Goal: Information Seeking & Learning: Stay updated

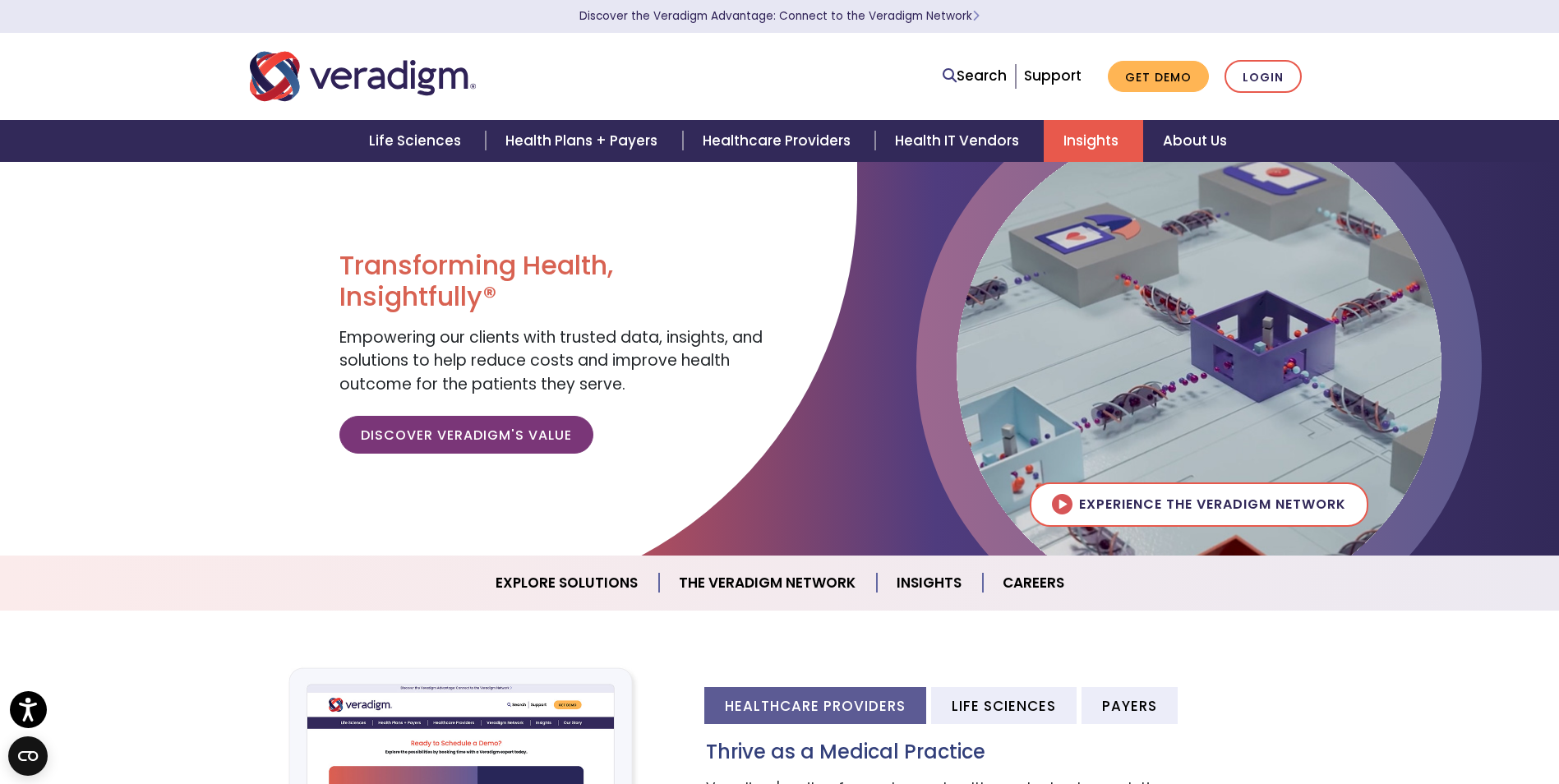
click at [1106, 148] on link "Insights" at bounding box center [1093, 141] width 100 height 42
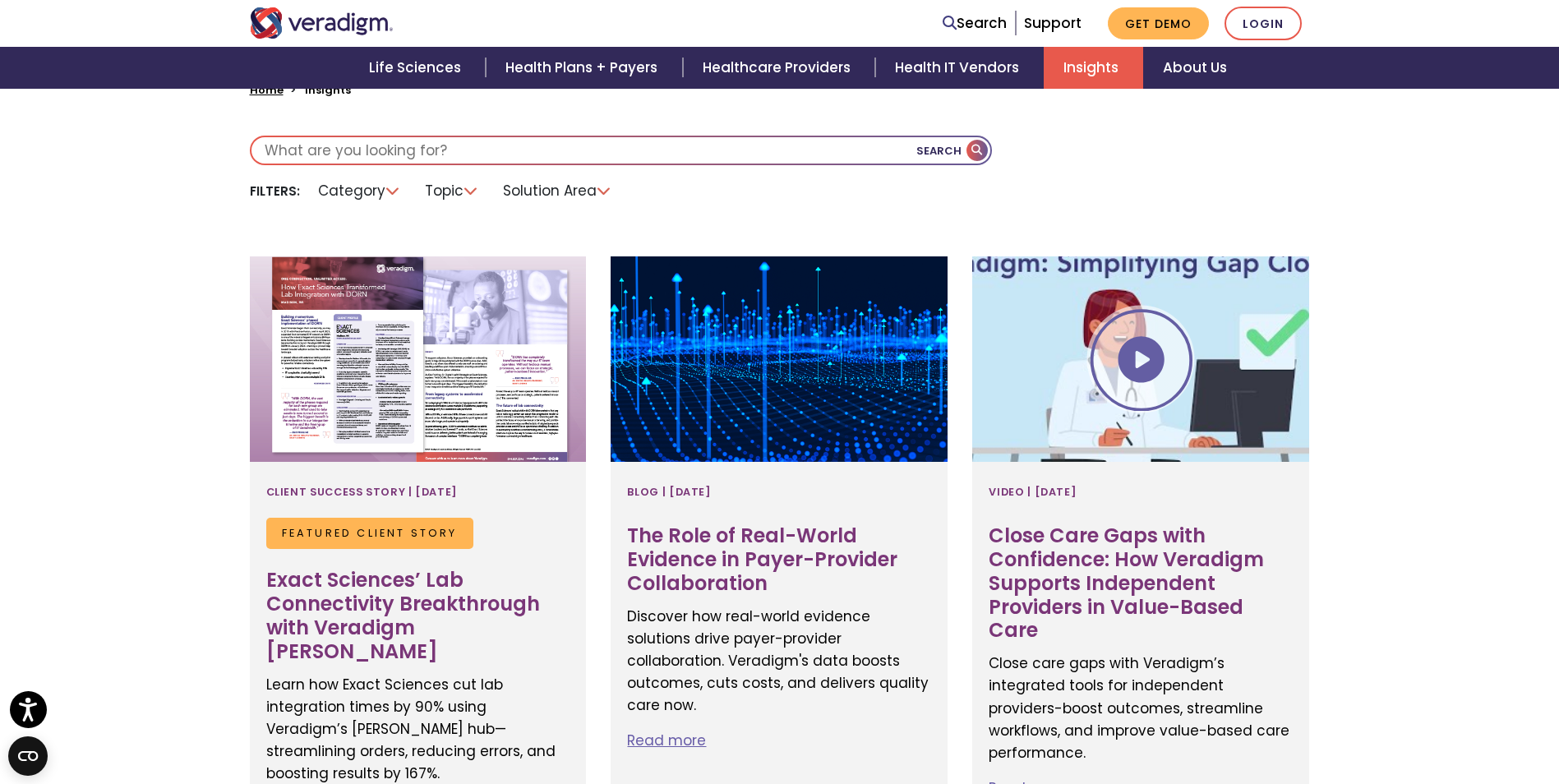
scroll to position [493, 0]
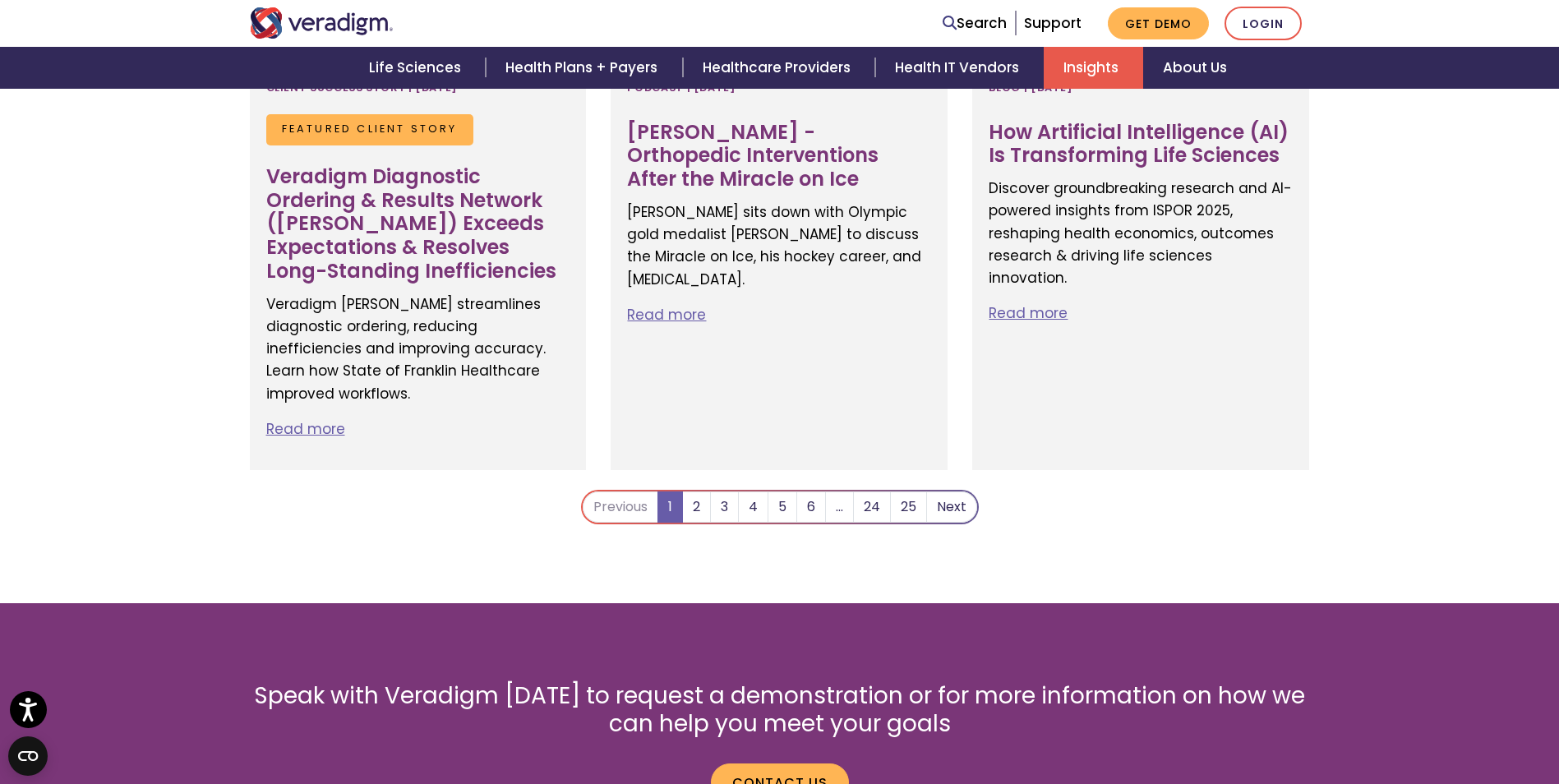
scroll to position [3369, 0]
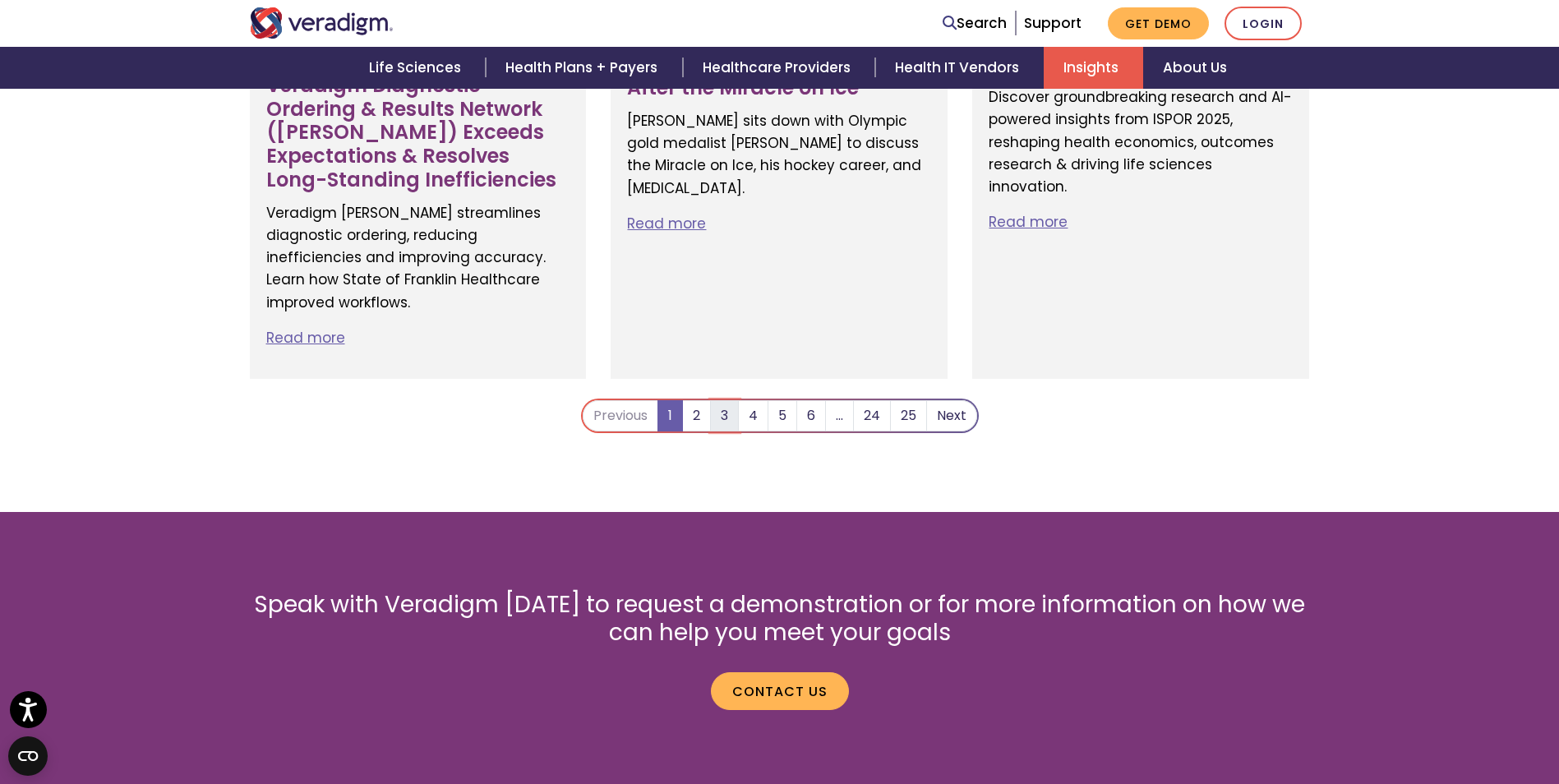
click at [720, 400] on link "3" at bounding box center [725, 415] width 29 height 32
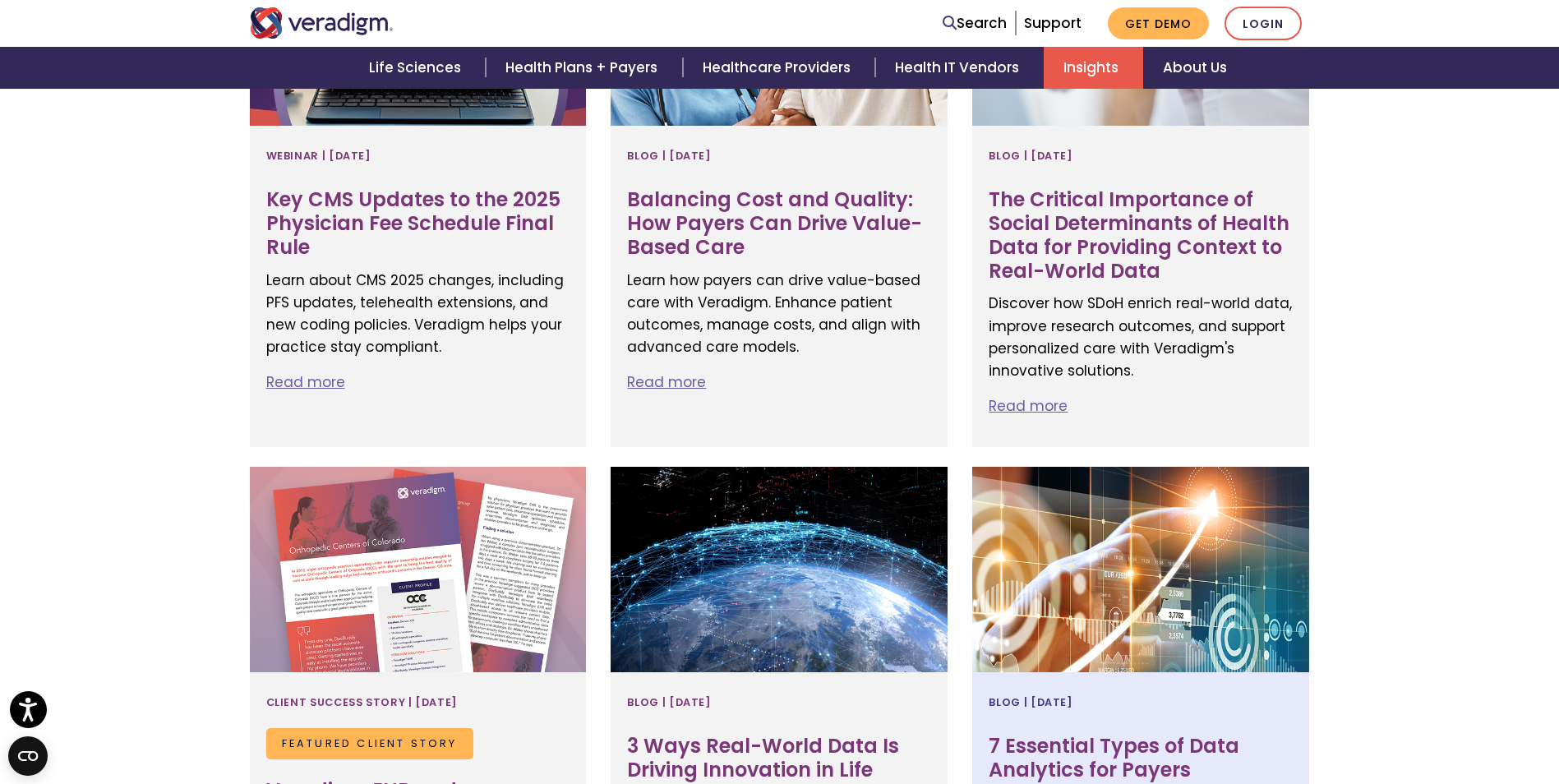
scroll to position [821, 0]
